Goal: Check status: Check status

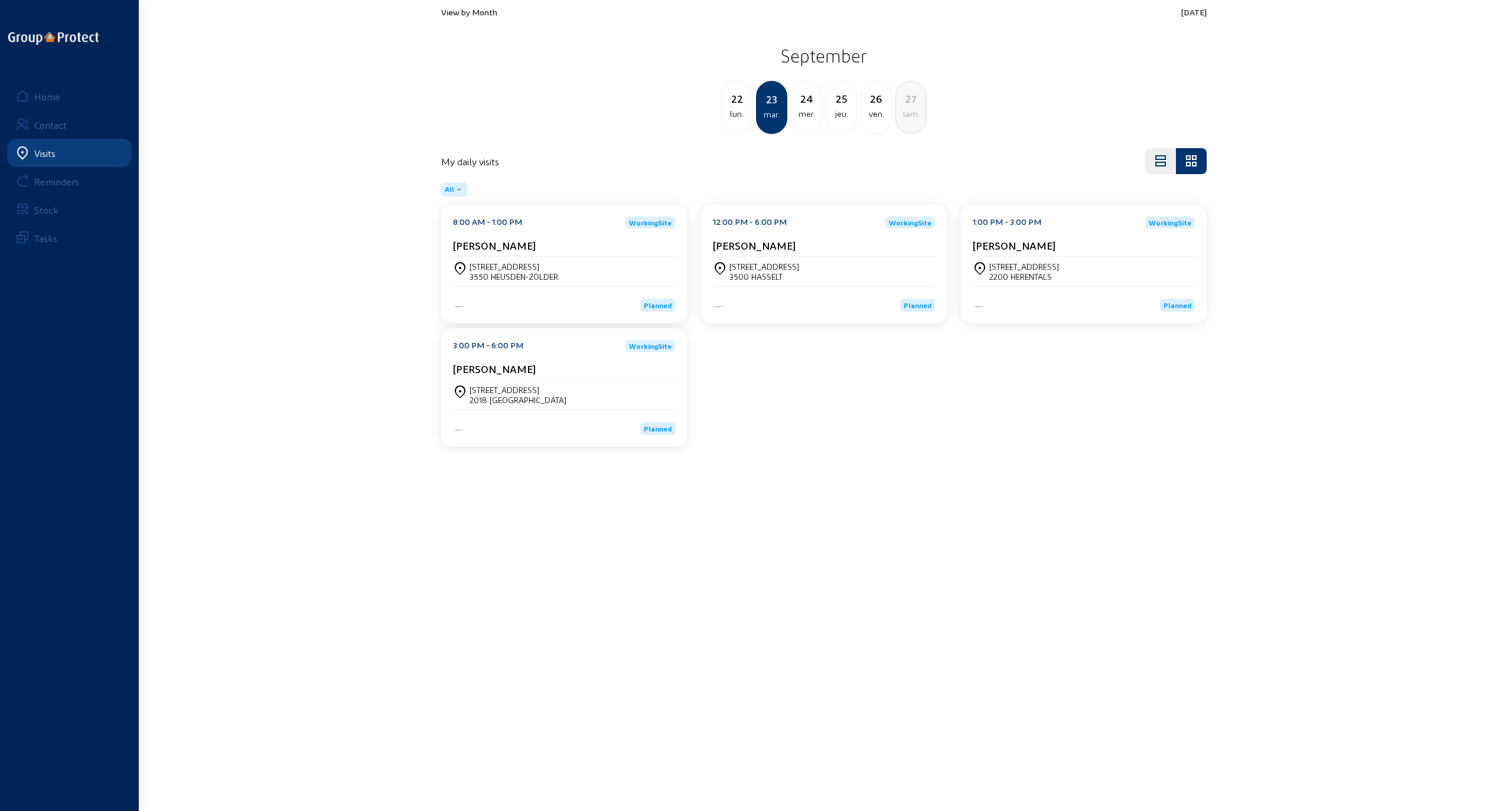
click at [928, 447] on div "8:00 AM - 1:00 PM WorkingSite Inge Vervloet [STREET_ADDRESS] Planned 12:00 PM -…" at bounding box center [824, 329] width 780 height 247
click at [823, 436] on div "8:00 AM - 1:00 PM WorkingSite Inge Vervloet [STREET_ADDRESS] Planned 12:00 PM -…" at bounding box center [824, 329] width 780 height 247
click at [1013, 435] on div "8:00 AM - 1:00 PM WorkingSite Inge Vervloet [STREET_ADDRESS] Planned 12:00 PM -…" at bounding box center [824, 329] width 780 height 247
click at [486, 269] on div "[STREET_ADDRESS]" at bounding box center [513, 266] width 88 height 10
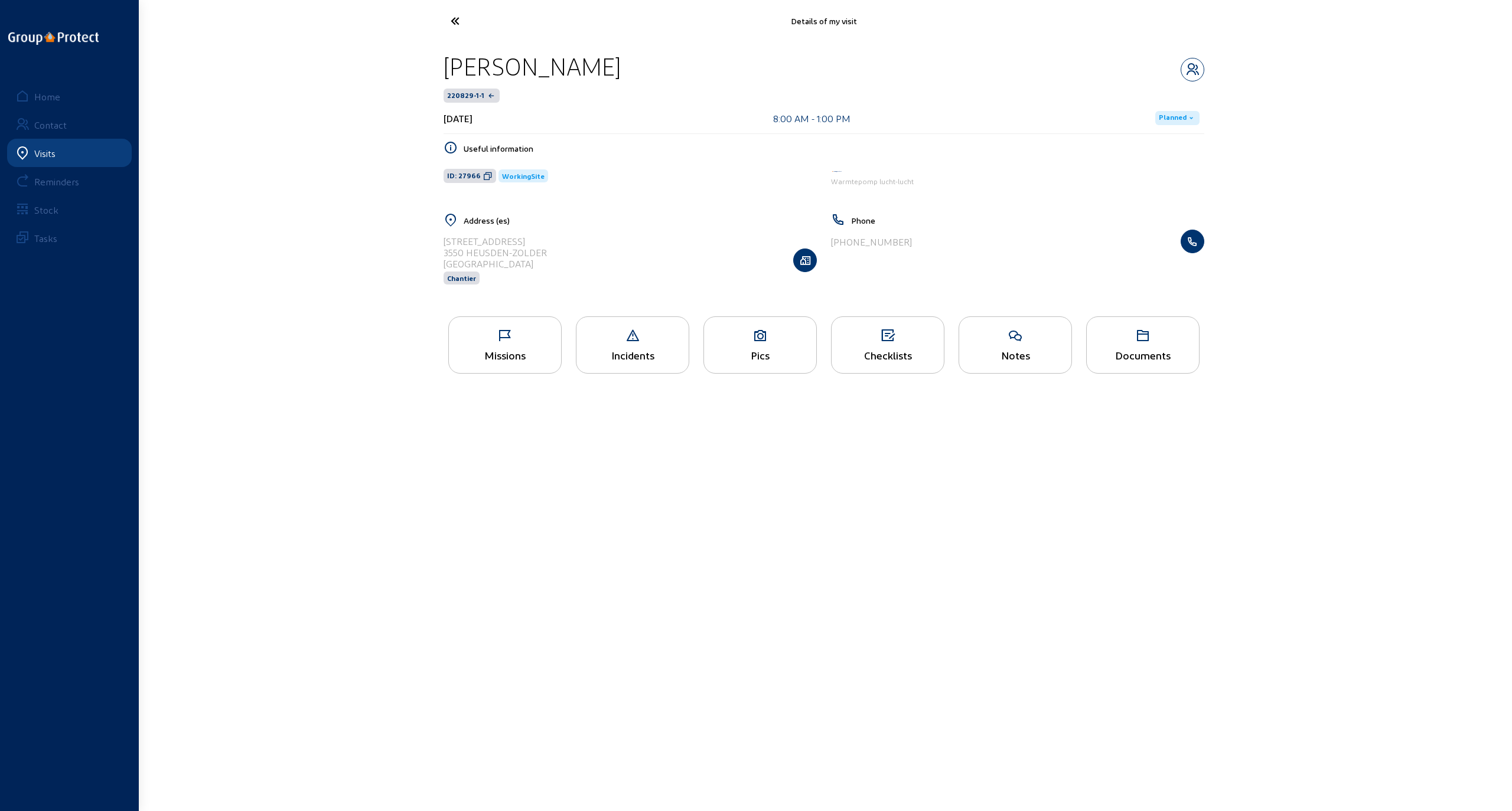
click at [502, 334] on icon at bounding box center [505, 336] width 113 height 14
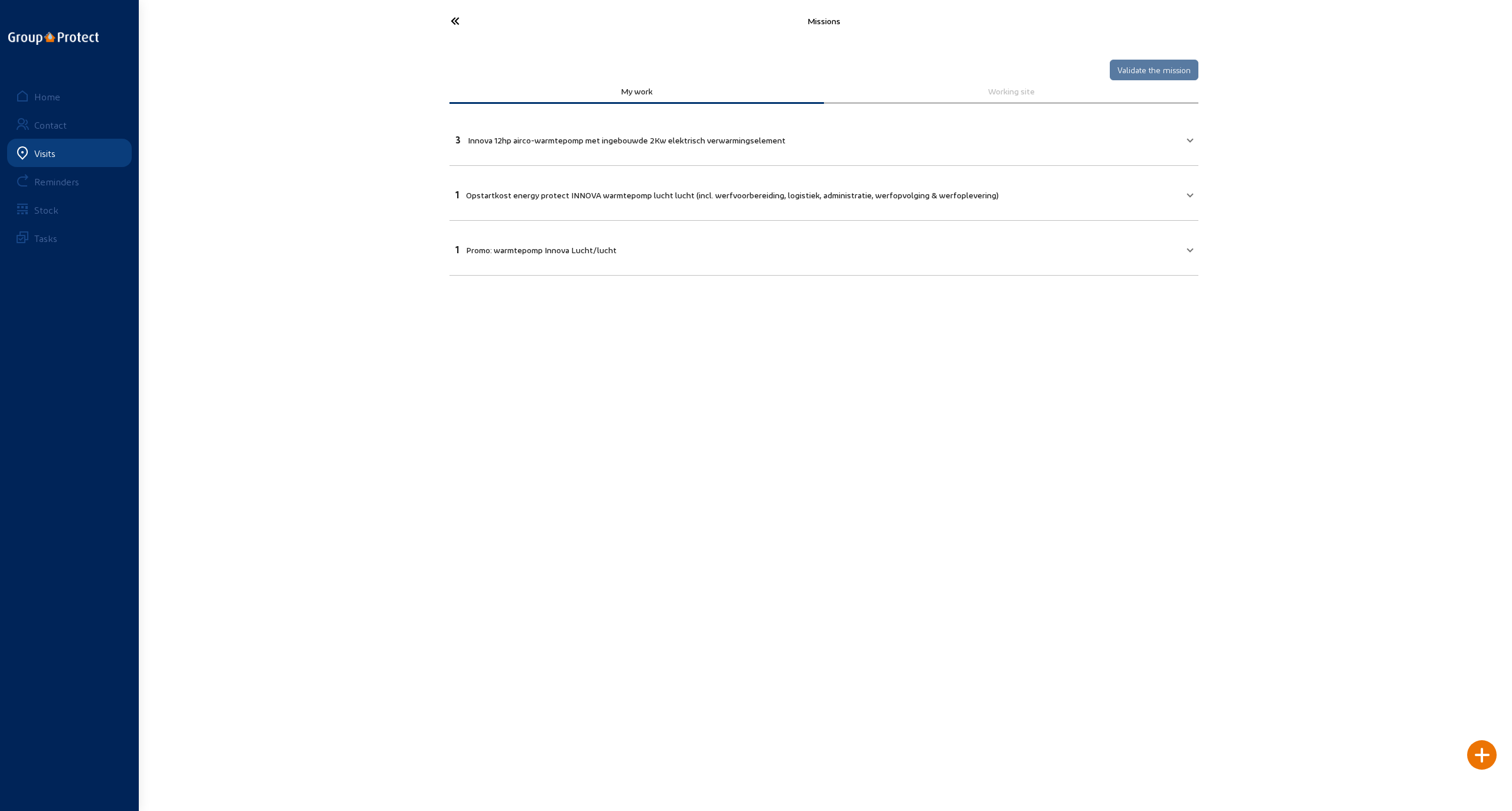
click at [454, 20] on icon at bounding box center [499, 21] width 109 height 21
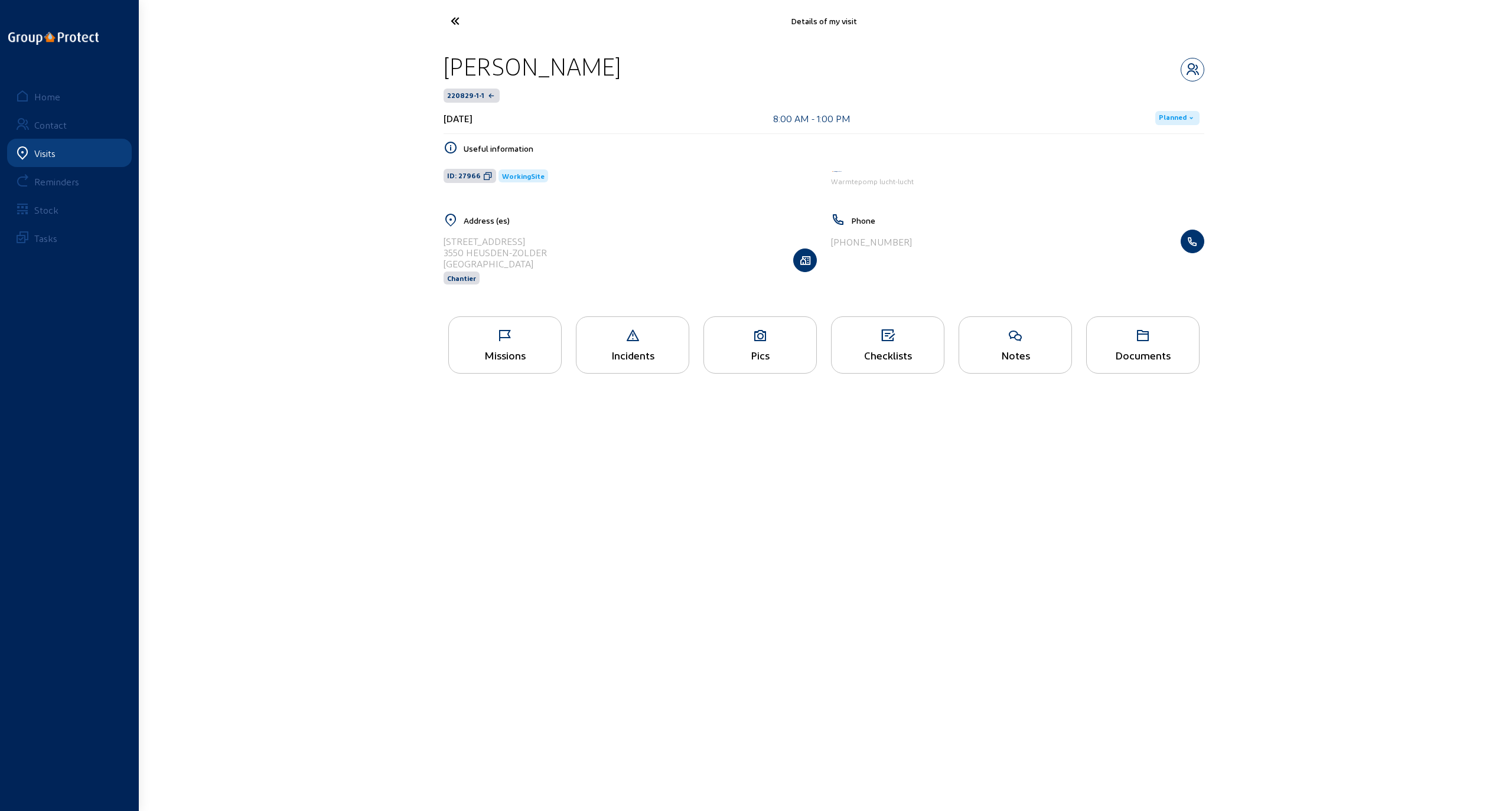
click at [457, 18] on icon at bounding box center [499, 21] width 109 height 21
